Goal: Find specific page/section: Find specific page/section

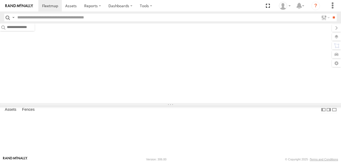
click at [337, 35] on label at bounding box center [336, 36] width 9 height 7
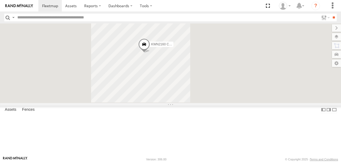
click at [0, 0] on span "Basemaps" at bounding box center [0, 0] width 0 height 0
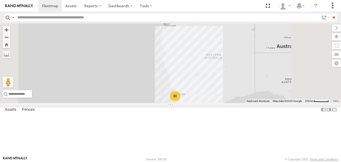
click at [0, 0] on span "Satellite + Roadmap" at bounding box center [0, 0] width 0 height 0
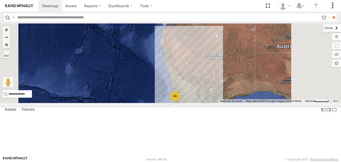
click at [323, 27] on label at bounding box center [332, 27] width 18 height 7
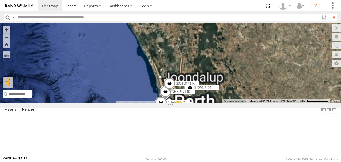
click at [190, 100] on label "1HAR956 Coor. Stat. Planing" at bounding box center [177, 102] width 27 height 5
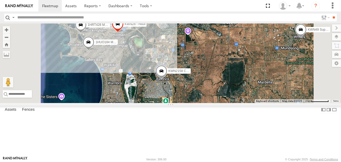
drag, startPoint x: 243, startPoint y: 103, endPoint x: 243, endPoint y: 116, distance: 13.1
click at [243, 103] on div "KWN2160 Coor.Project 1HYH699 Coor.Engage & Place 1HRP499 [DOMAIN_NAME] KWN2197 …" at bounding box center [170, 62] width 341 height 79
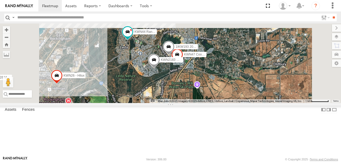
drag, startPoint x: 232, startPoint y: 83, endPoint x: 222, endPoint y: 124, distance: 41.9
click at [222, 103] on div "KWN2160 Coor.Project 1HYH699 Coor.Engage & Place 1HRP499 [DOMAIN_NAME] KWN2197 …" at bounding box center [170, 62] width 341 height 79
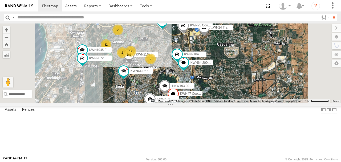
drag, startPoint x: 209, startPoint y: 82, endPoint x: 205, endPoint y: 120, distance: 38.7
click at [205, 103] on div "KWN2160 Coor.Project 1HYH699 Coor.Engage & Place 1HRP499 [DOMAIN_NAME] KWN2197 …" at bounding box center [170, 62] width 341 height 79
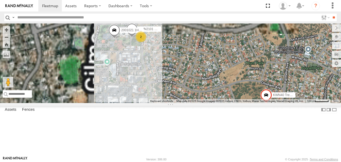
drag, startPoint x: 189, startPoint y: 89, endPoint x: 245, endPoint y: 90, distance: 56.5
click at [245, 90] on div "KWN2160 Coor.Project 1HYH699 Coor.Engage & Place 1HRP499 [DOMAIN_NAME] KWN2197 …" at bounding box center [170, 62] width 341 height 79
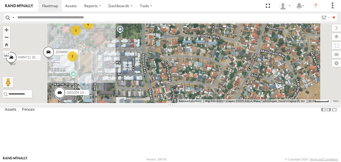
drag, startPoint x: 212, startPoint y: 78, endPoint x: 223, endPoint y: 123, distance: 46.4
click at [223, 103] on div "KWN2160 Coor.Project 1HYH699 Coor.Engage & Place 1HRP499 [DOMAIN_NAME] KWN2197 …" at bounding box center [170, 62] width 341 height 79
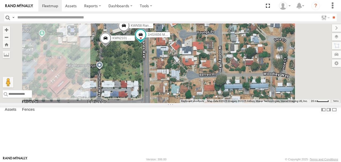
drag, startPoint x: 215, startPoint y: 118, endPoint x: 220, endPoint y: 77, distance: 41.6
click at [220, 78] on div "KWN2160 Coor.Project 1HYH699 Coor.Engage & Place 1HRP499 [DOMAIN_NAME] KWN2197 …" at bounding box center [170, 62] width 341 height 79
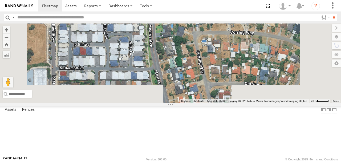
drag, startPoint x: 225, startPoint y: 134, endPoint x: 226, endPoint y: 97, distance: 36.8
click at [226, 98] on div "KWN2160 Coor.Project 1HYH699 Coor.Engage & Place 1HRP499 [DOMAIN_NAME] KWN2197 …" at bounding box center [170, 62] width 341 height 79
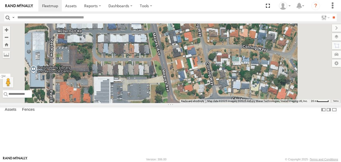
drag, startPoint x: 235, startPoint y: 99, endPoint x: 234, endPoint y: 89, distance: 10.7
click at [234, 89] on div "KWN2160 Coor.Project 1HYH699 Coor.Engage & Place 1HRP499 [DOMAIN_NAME] KWN2197 …" at bounding box center [170, 62] width 341 height 79
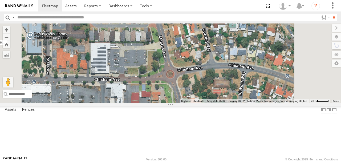
drag, startPoint x: 233, startPoint y: 110, endPoint x: 224, endPoint y: 86, distance: 25.2
click at [224, 86] on div "KWN2160 Coor.Project 1HYH699 Coor.Engage & Place 1HRP499 [DOMAIN_NAME] KWN2197 …" at bounding box center [170, 62] width 341 height 79
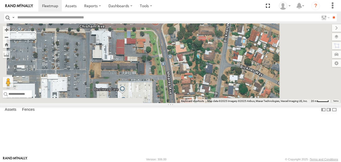
drag, startPoint x: 232, startPoint y: 112, endPoint x: 232, endPoint y: 87, distance: 25.1
click at [232, 88] on div "KWN2160 Coor.Project 1HYH699 Coor.Engage & Place 1HRP499 [DOMAIN_NAME] KWN2197 …" at bounding box center [170, 62] width 341 height 79
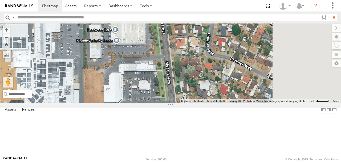
drag, startPoint x: 226, startPoint y: 90, endPoint x: 226, endPoint y: 83, distance: 6.5
click at [226, 84] on div "KWN2160 Coor.Project 1HYH699 Coor.Engage & Place 1HRP499 [DOMAIN_NAME] KWN2197 …" at bounding box center [170, 62] width 341 height 79
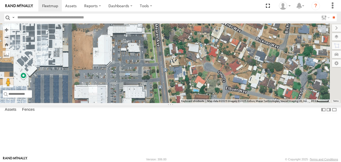
drag, startPoint x: 223, startPoint y: 95, endPoint x: 218, endPoint y: 86, distance: 10.1
click at [218, 86] on div "KWN2160 Coor.Project 1HYH699 Coor.Engage & Place 1HRP499 [DOMAIN_NAME] KWN2197 …" at bounding box center [170, 62] width 341 height 79
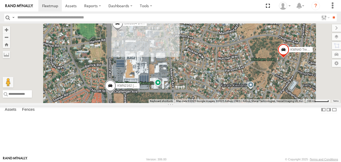
drag, startPoint x: 213, startPoint y: 68, endPoint x: 234, endPoint y: 82, distance: 24.6
click at [234, 82] on div "KWN2160 Coor.Project 1HYH699 Coor.Engage & Place 1HRP499 [DOMAIN_NAME] KWN2197 …" at bounding box center [170, 62] width 341 height 79
click at [49, 17] on input "text" at bounding box center [167, 18] width 304 height 8
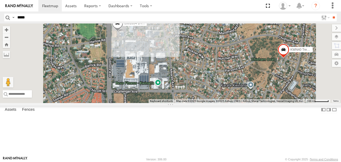
click at [331, 14] on input "**" at bounding box center [334, 18] width 6 height 8
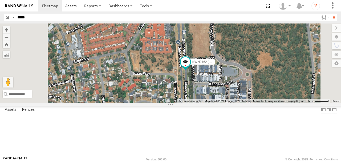
drag, startPoint x: 28, startPoint y: 17, endPoint x: 15, endPoint y: 17, distance: 12.5
click at [15, 17] on input "*****" at bounding box center [167, 18] width 304 height 8
click at [331, 14] on input "**" at bounding box center [334, 18] width 6 height 8
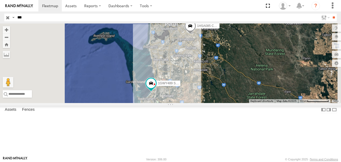
click at [0, 0] on div "1GWY489 Signage Truck" at bounding box center [0, 0] width 0 height 0
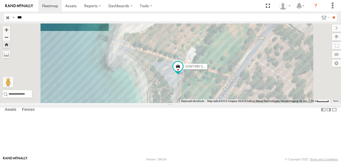
drag, startPoint x: 21, startPoint y: 18, endPoint x: 7, endPoint y: 19, distance: 14.4
click at [7, 18] on div "Search Query Asset ID Asset Label Registration Manufacturer Model VIN Job ID Dr…" at bounding box center [167, 18] width 327 height 8
type input "****"
click at [331, 14] on input "**" at bounding box center [334, 18] width 6 height 8
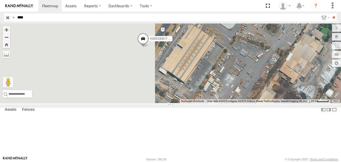
drag, startPoint x: 193, startPoint y: 86, endPoint x: 311, endPoint y: 85, distance: 117.9
click at [311, 85] on div "KWN1945 Flocon" at bounding box center [170, 62] width 341 height 79
